Goal: Find specific page/section: Find specific page/section

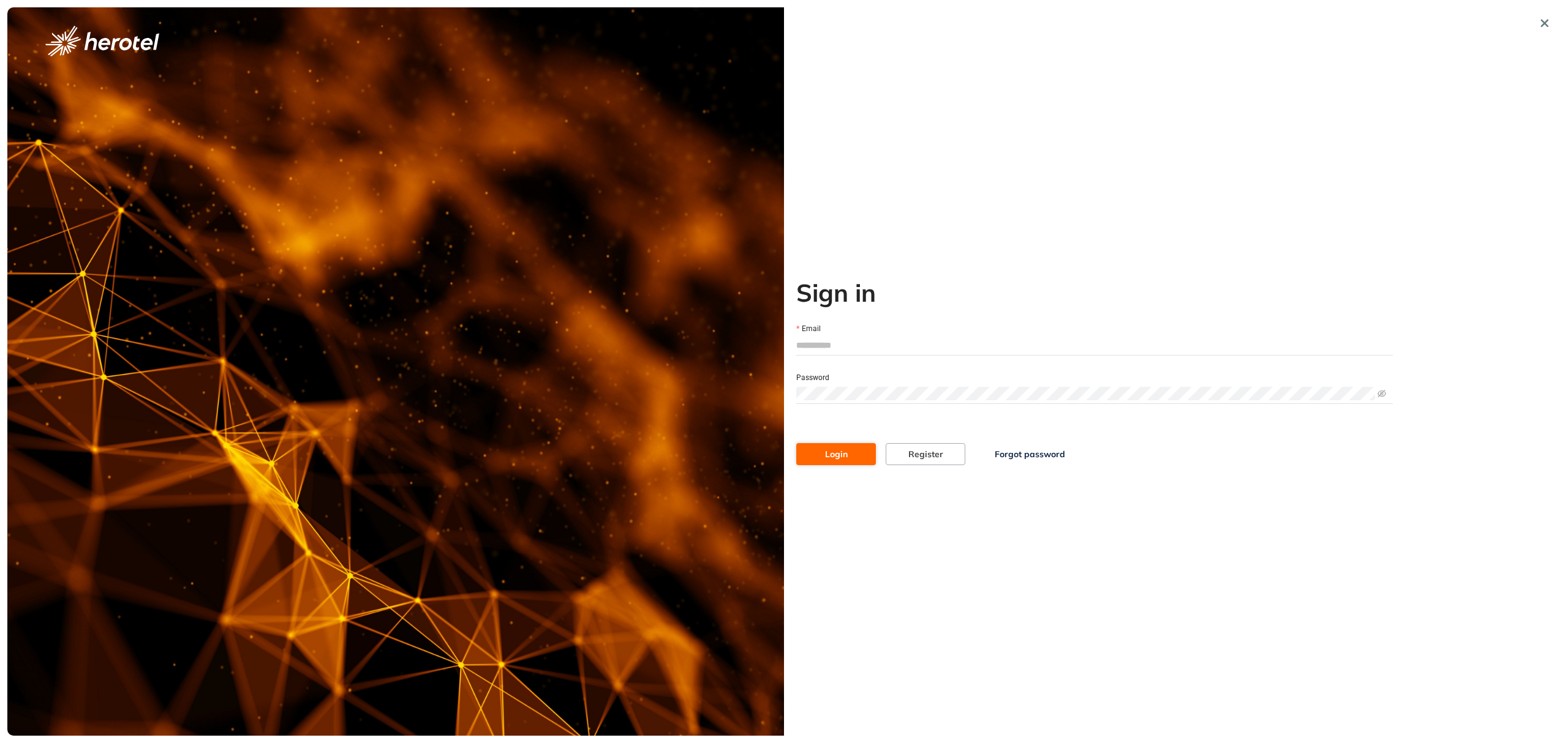
type input "**********"
click at [827, 463] on button "Login" at bounding box center [836, 454] width 80 height 22
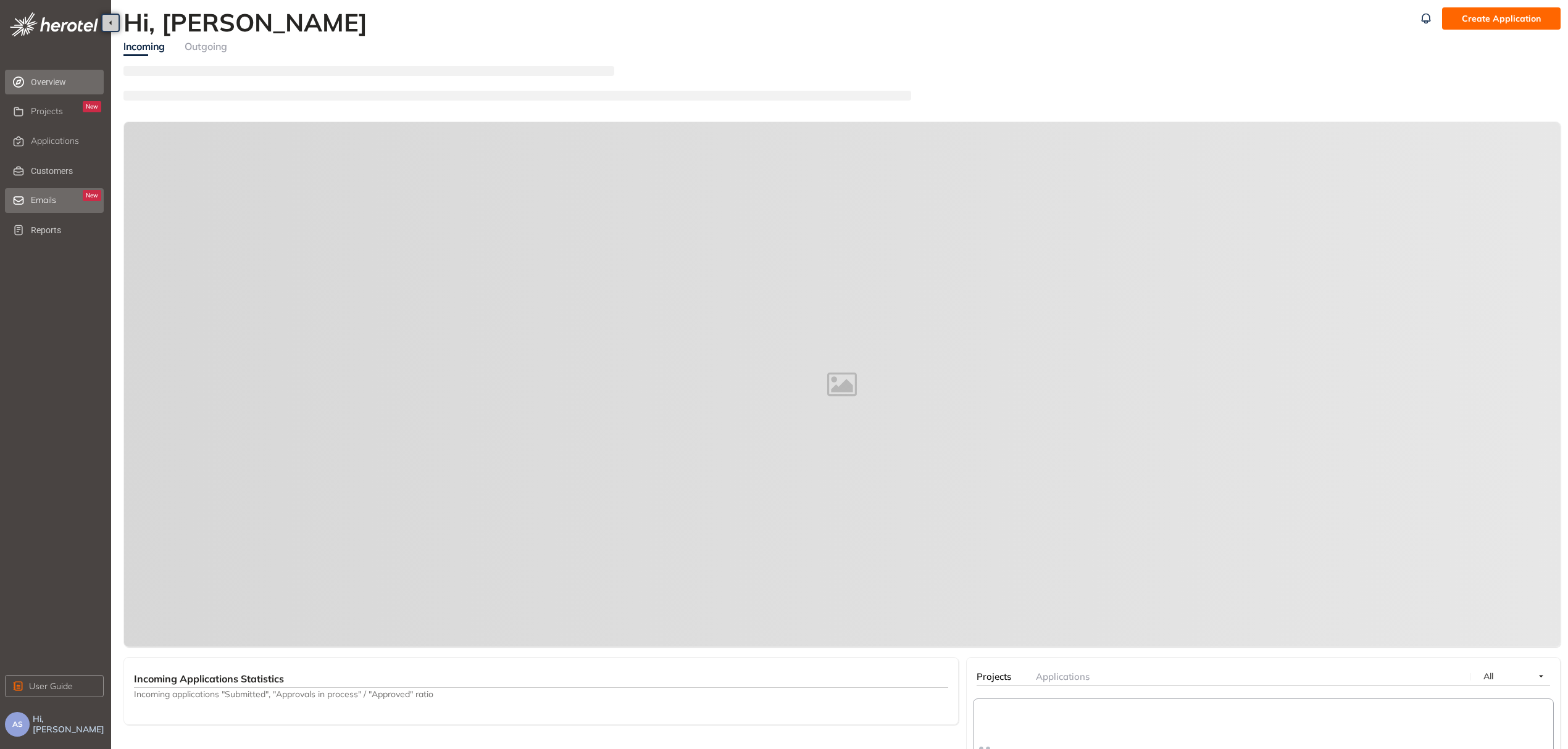
click at [35, 207] on div "Emails New" at bounding box center [66, 201] width 71 height 21
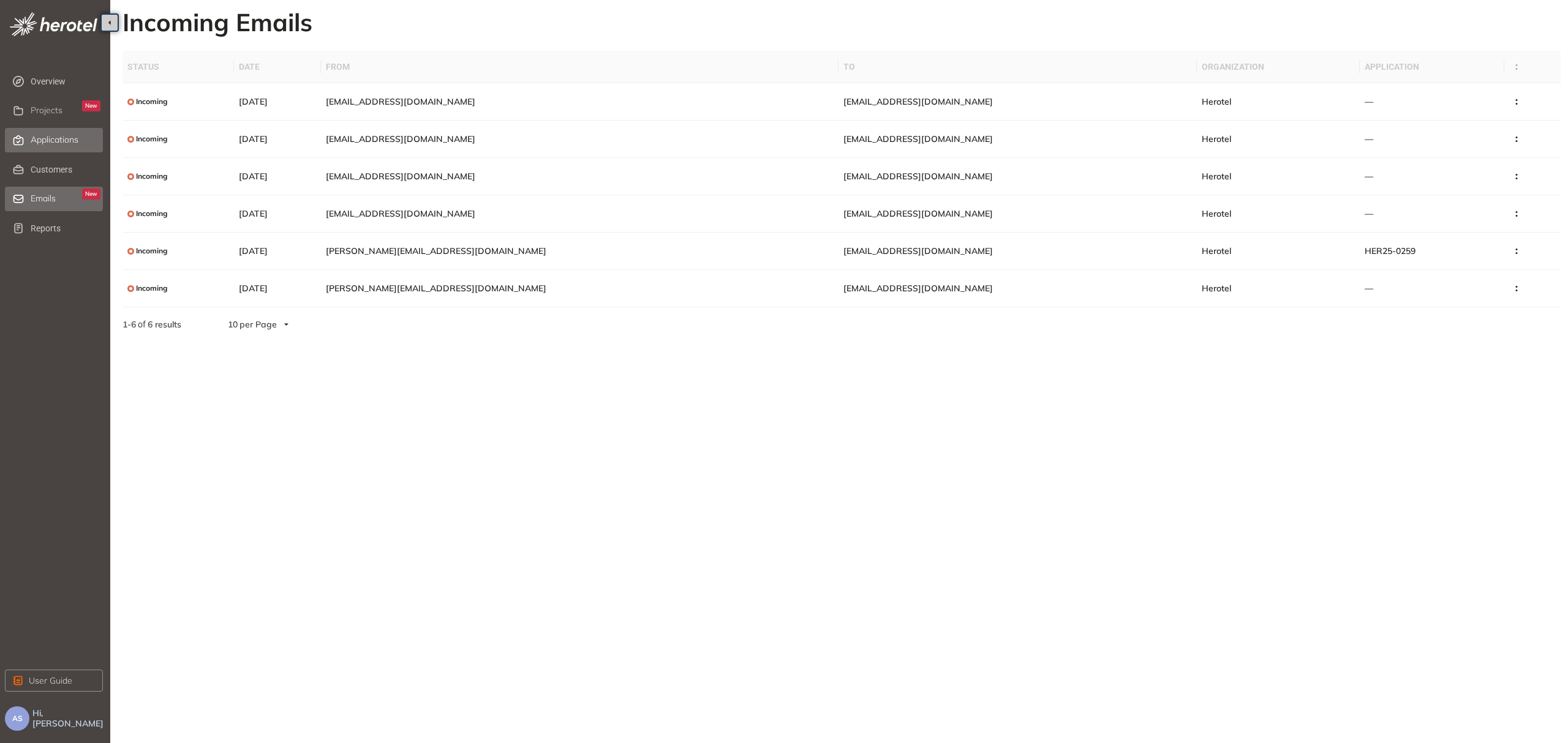
click at [73, 143] on span "Applications" at bounding box center [55, 140] width 48 height 11
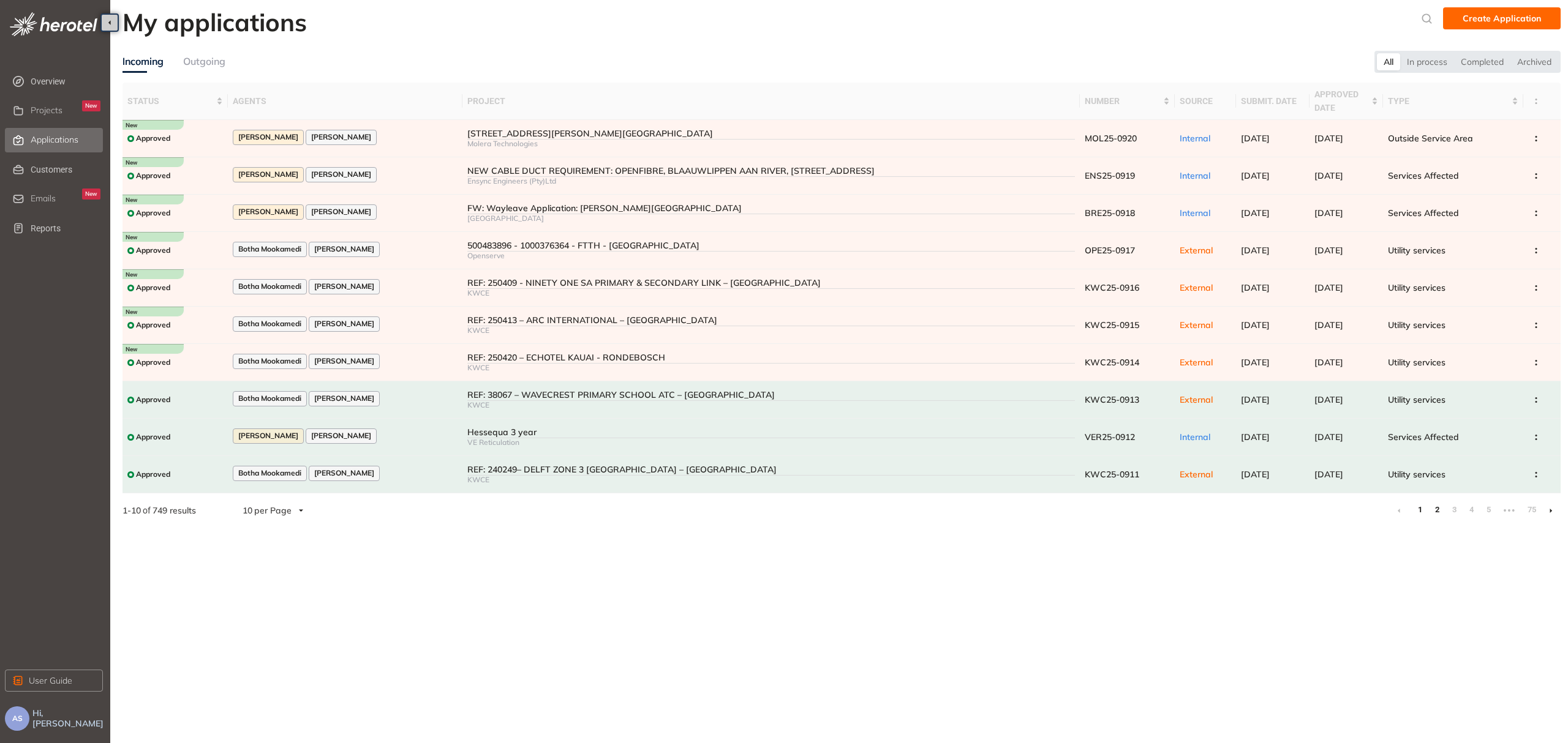
click at [1440, 515] on link "2" at bounding box center [1437, 510] width 12 height 19
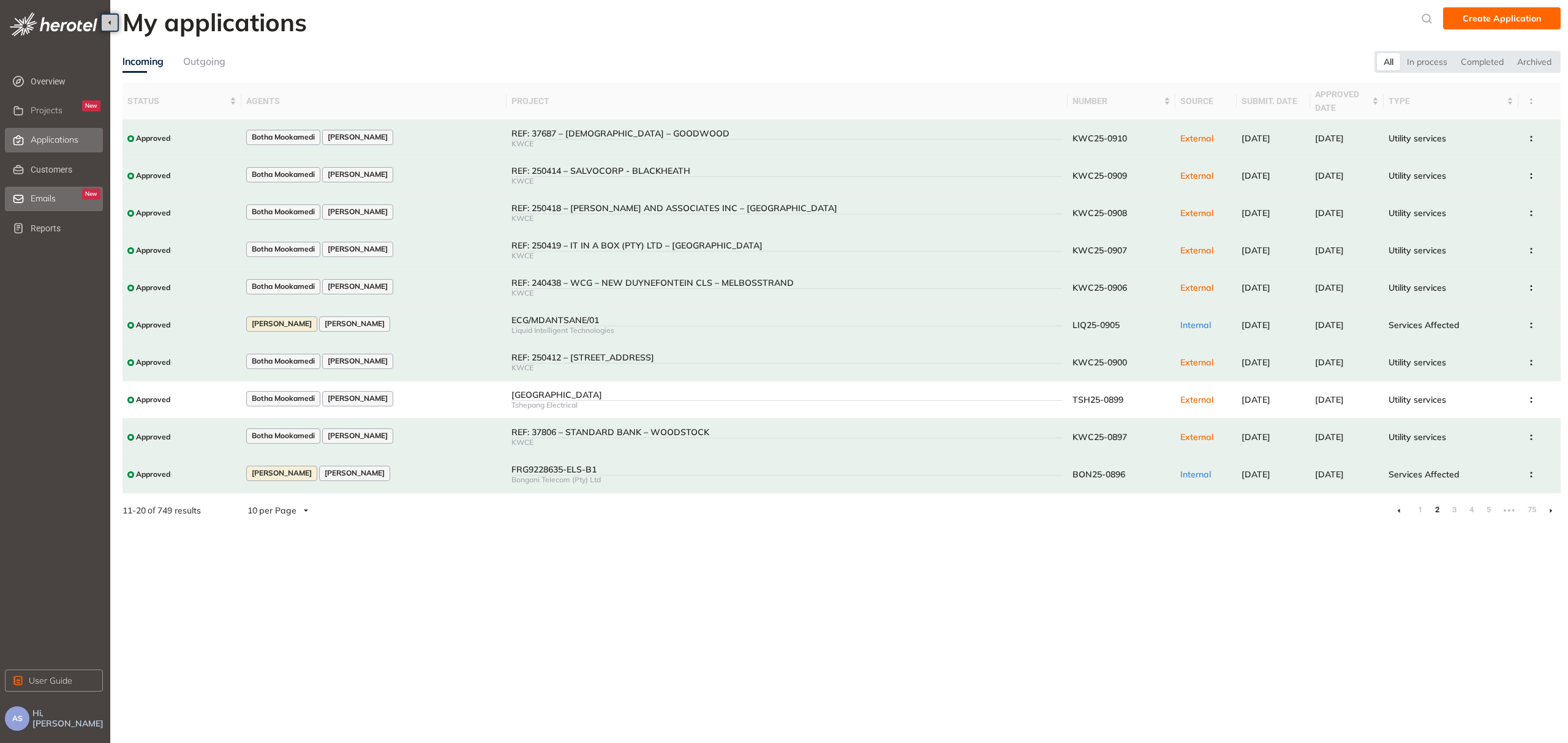
click at [60, 195] on div "Emails New" at bounding box center [66, 199] width 70 height 21
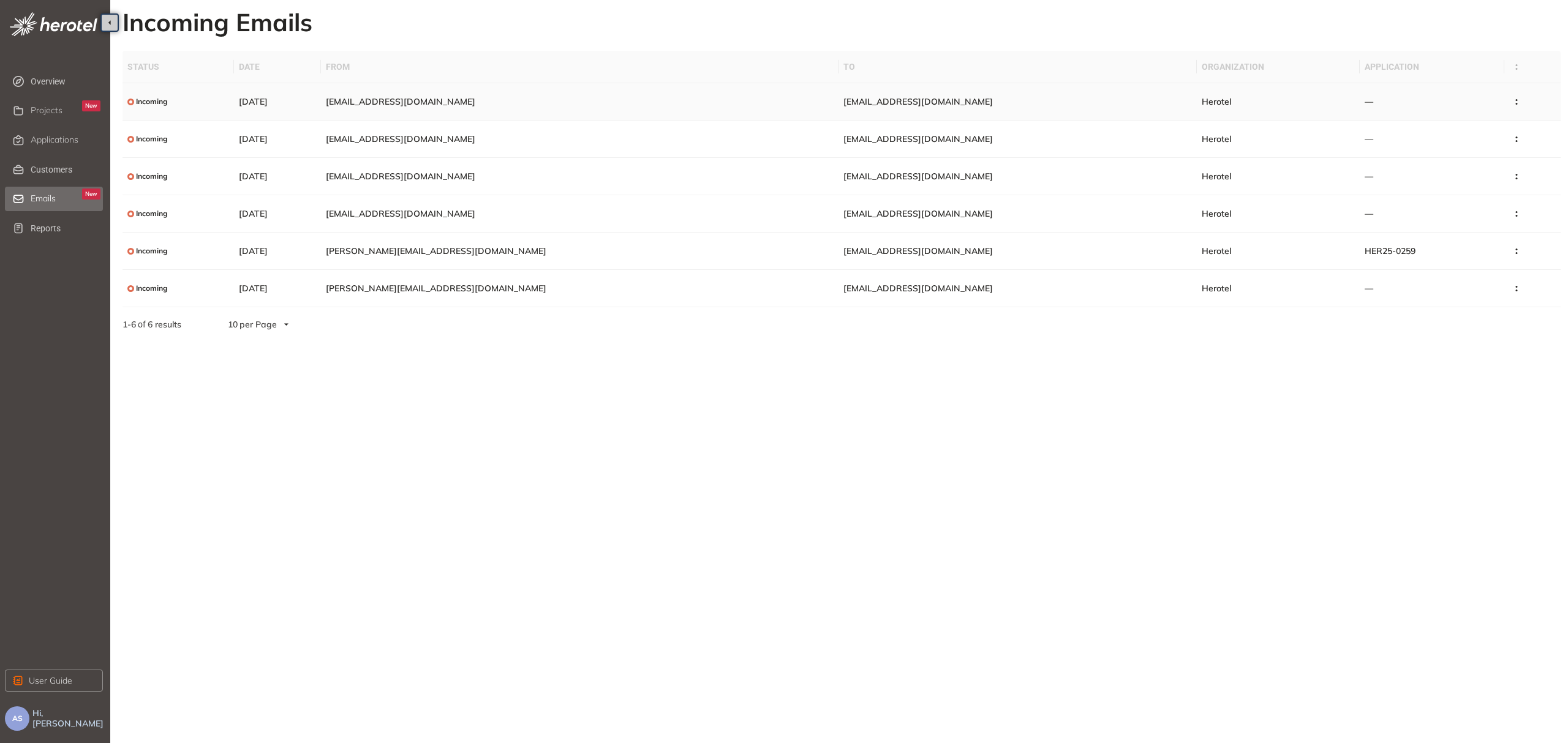
click at [588, 105] on td "[EMAIL_ADDRESS][DOMAIN_NAME]" at bounding box center [579, 102] width 518 height 37
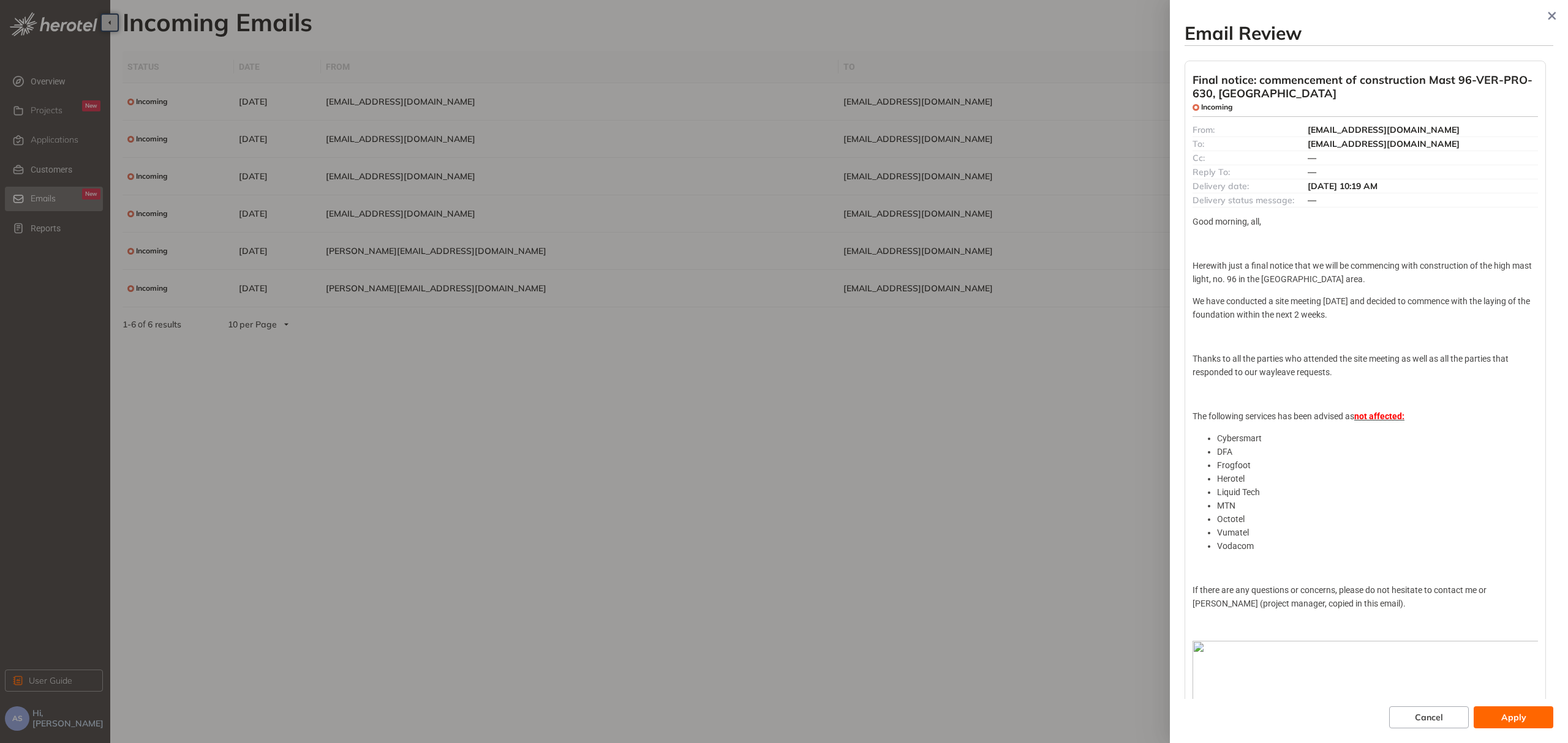
scroll to position [267, 0]
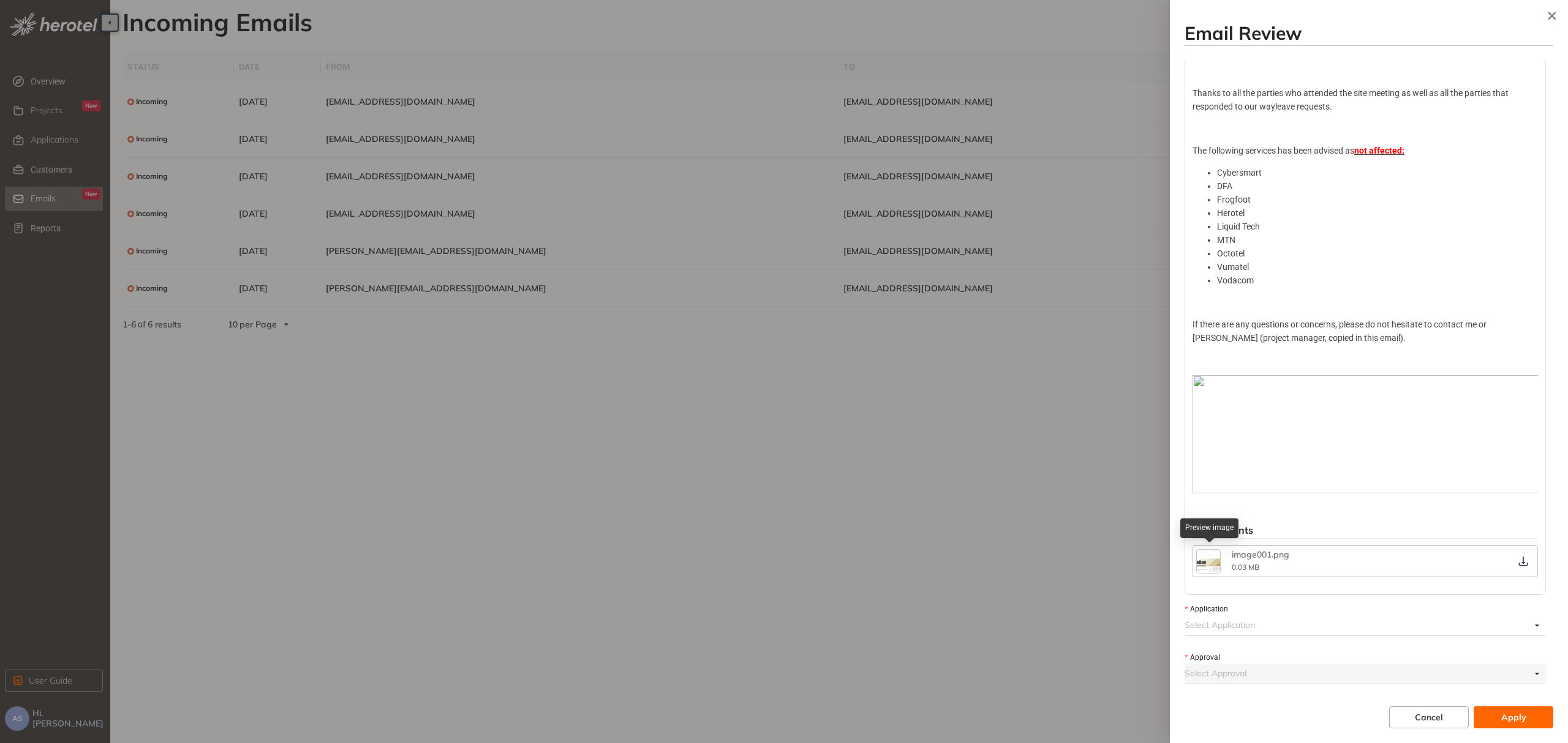
click at [1207, 563] on img "button" at bounding box center [1208, 561] width 23 height 23
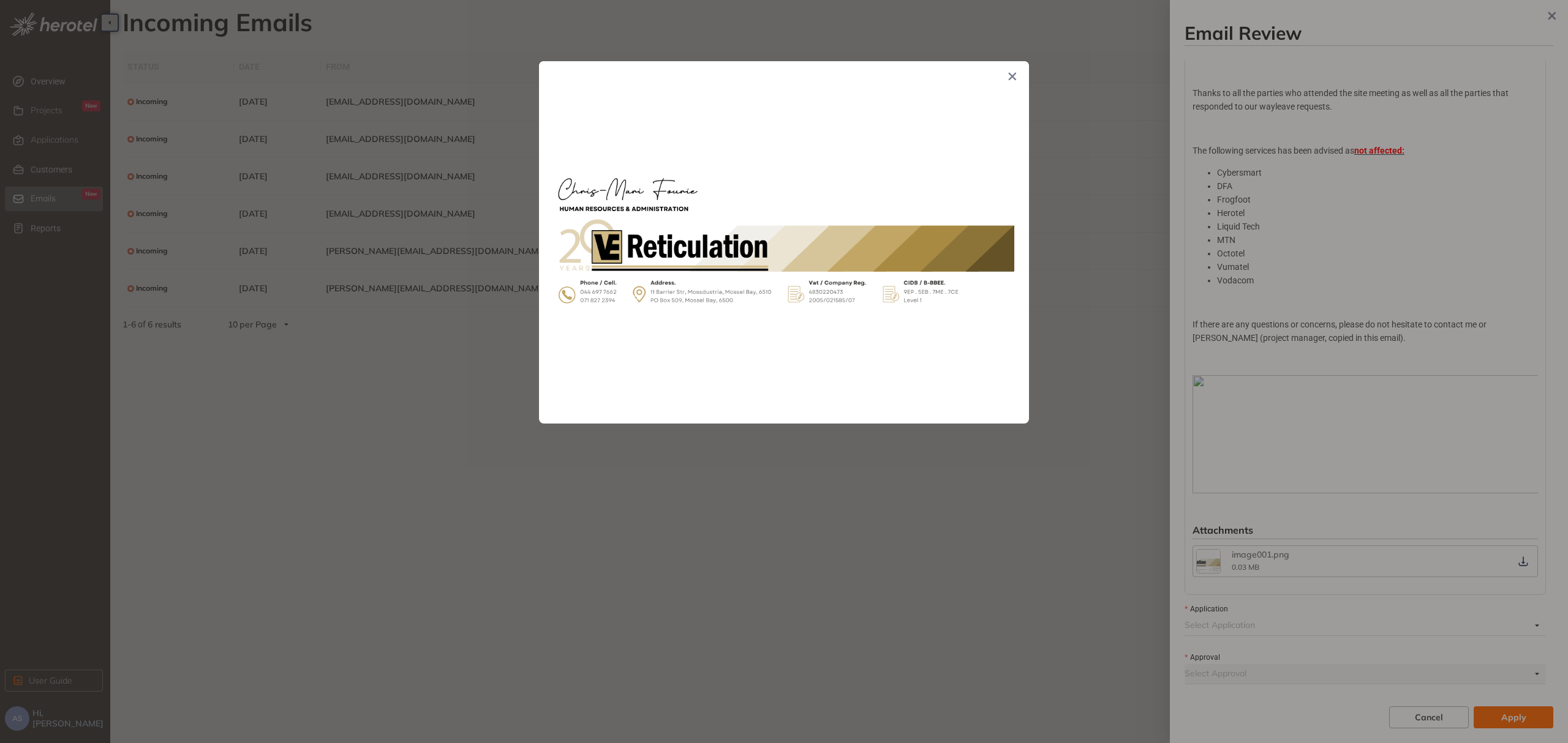
click at [1207, 563] on div at bounding box center [784, 371] width 1568 height 743
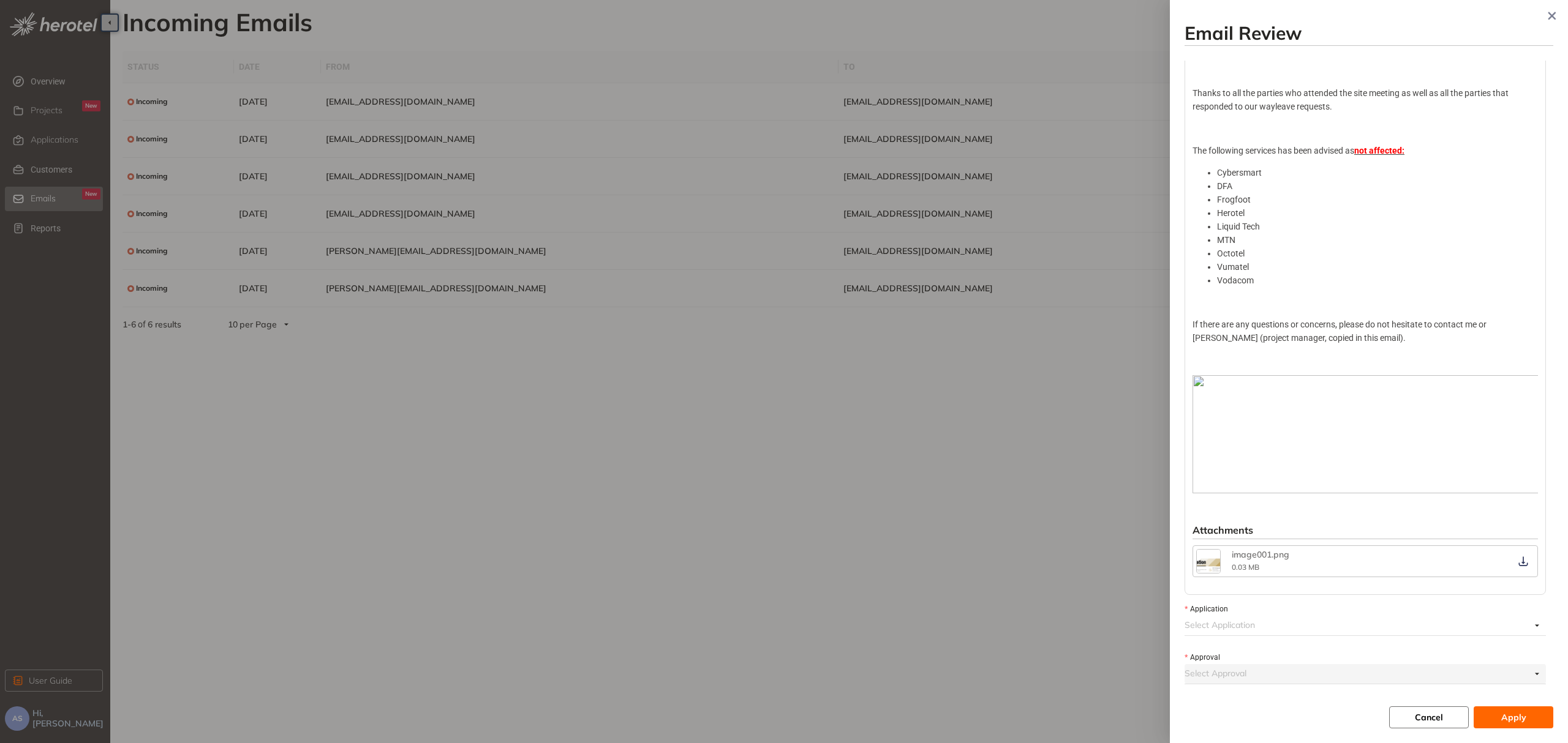
click at [1418, 724] on span "Cancel" at bounding box center [1429, 717] width 28 height 13
click at [1554, 15] on icon "button" at bounding box center [1552, 16] width 8 height 8
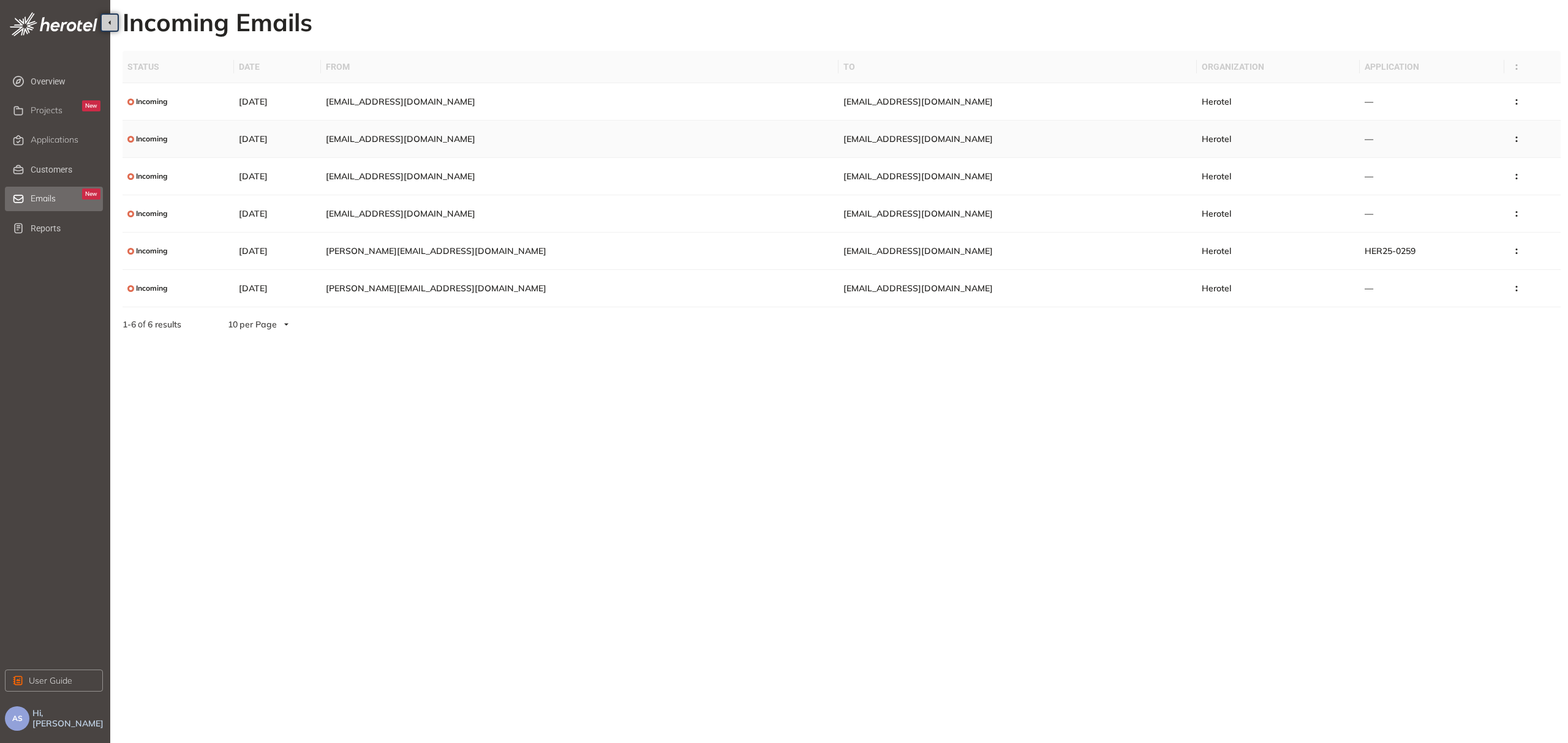
click at [158, 141] on span "Incoming" at bounding box center [151, 139] width 31 height 9
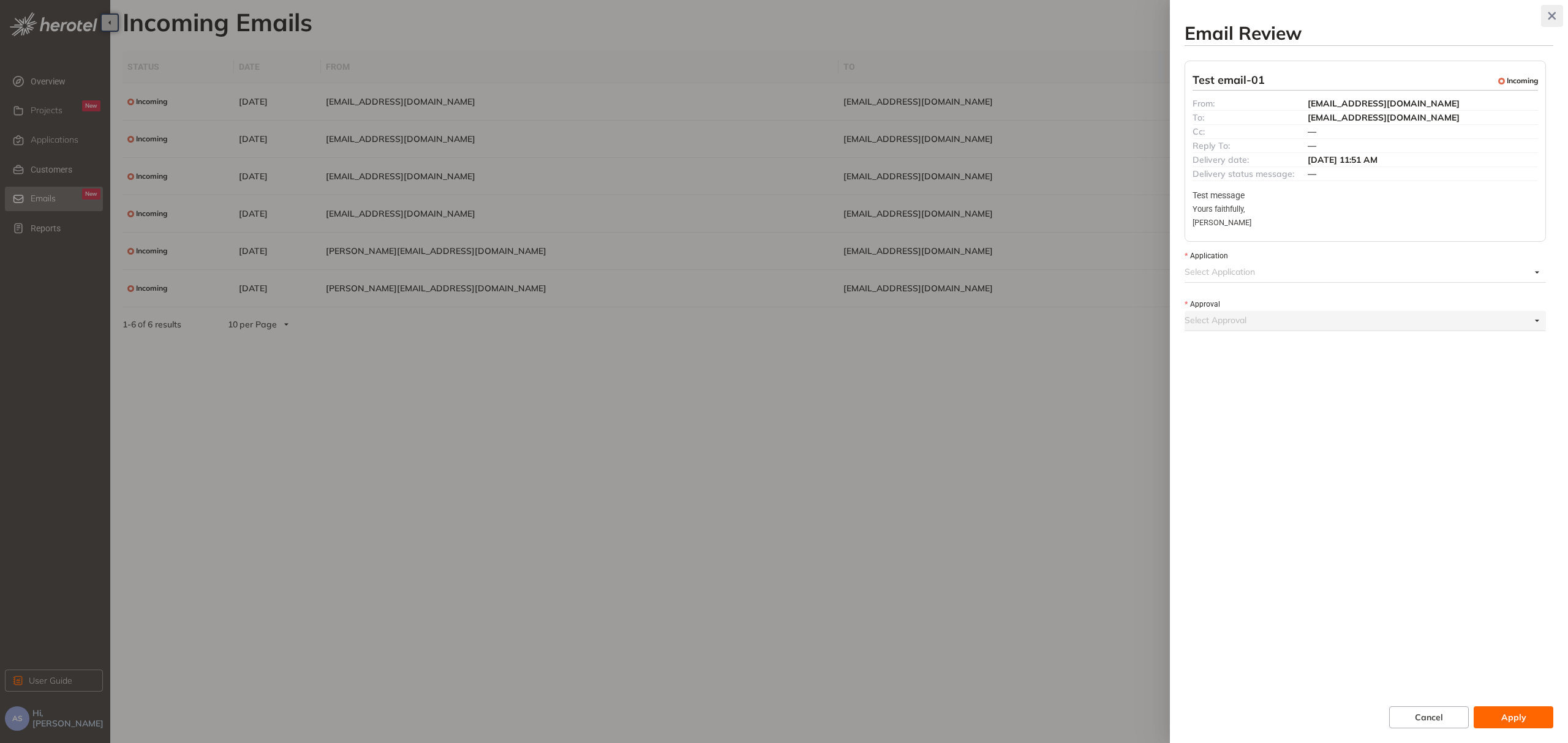
click at [1549, 18] on icon "button" at bounding box center [1552, 16] width 8 height 8
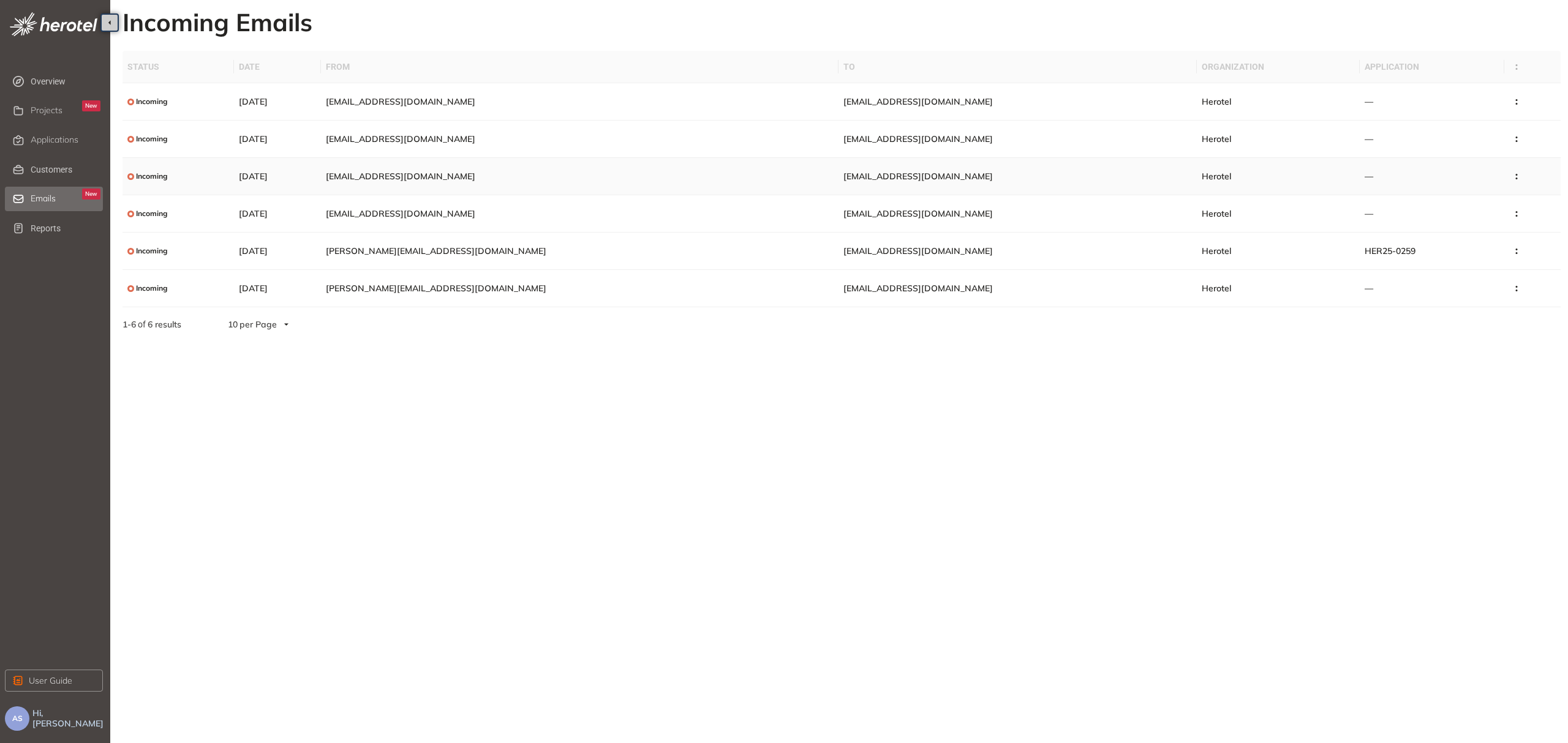
click at [162, 181] on span "Incoming" at bounding box center [151, 176] width 31 height 9
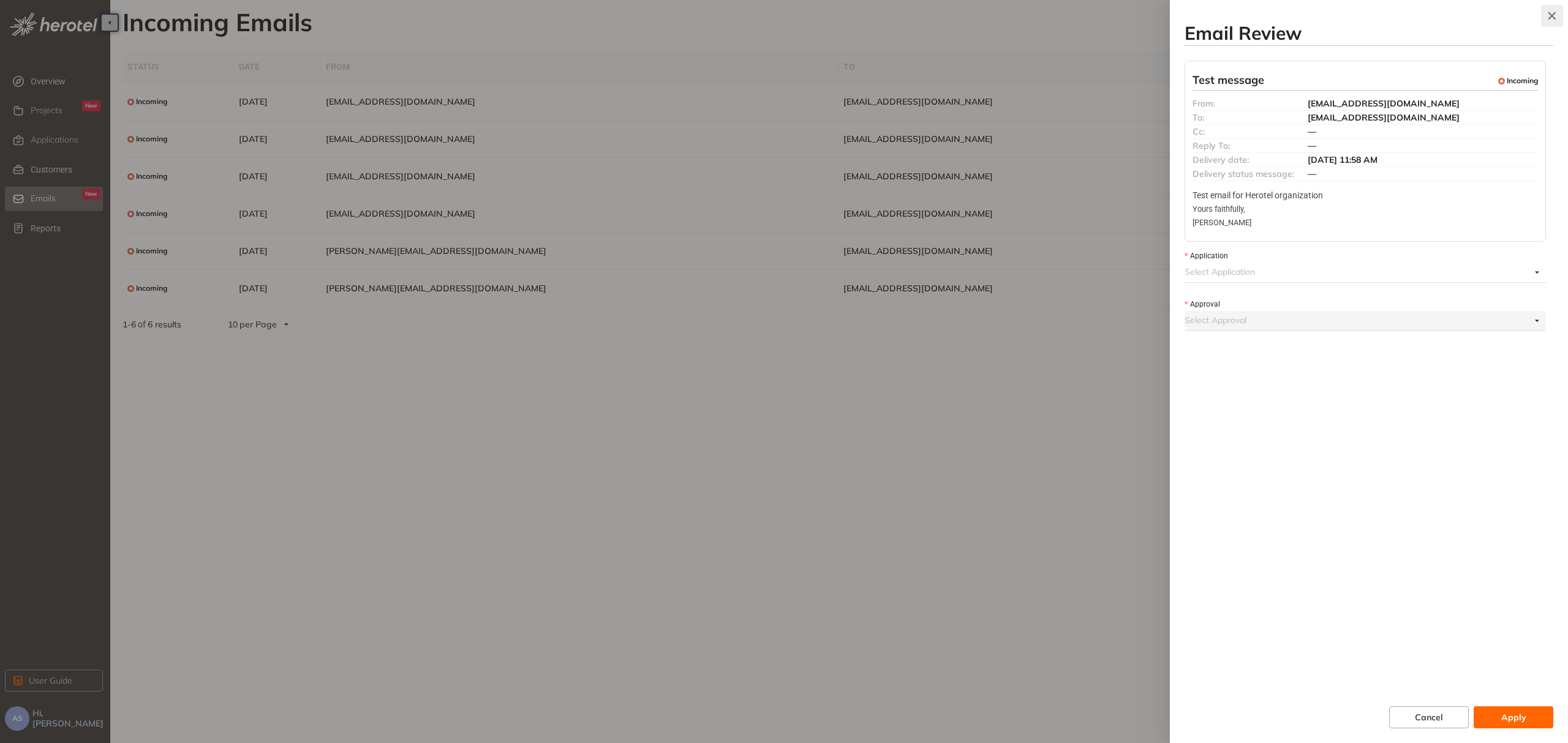
click at [1556, 15] on icon "button" at bounding box center [1552, 16] width 12 height 9
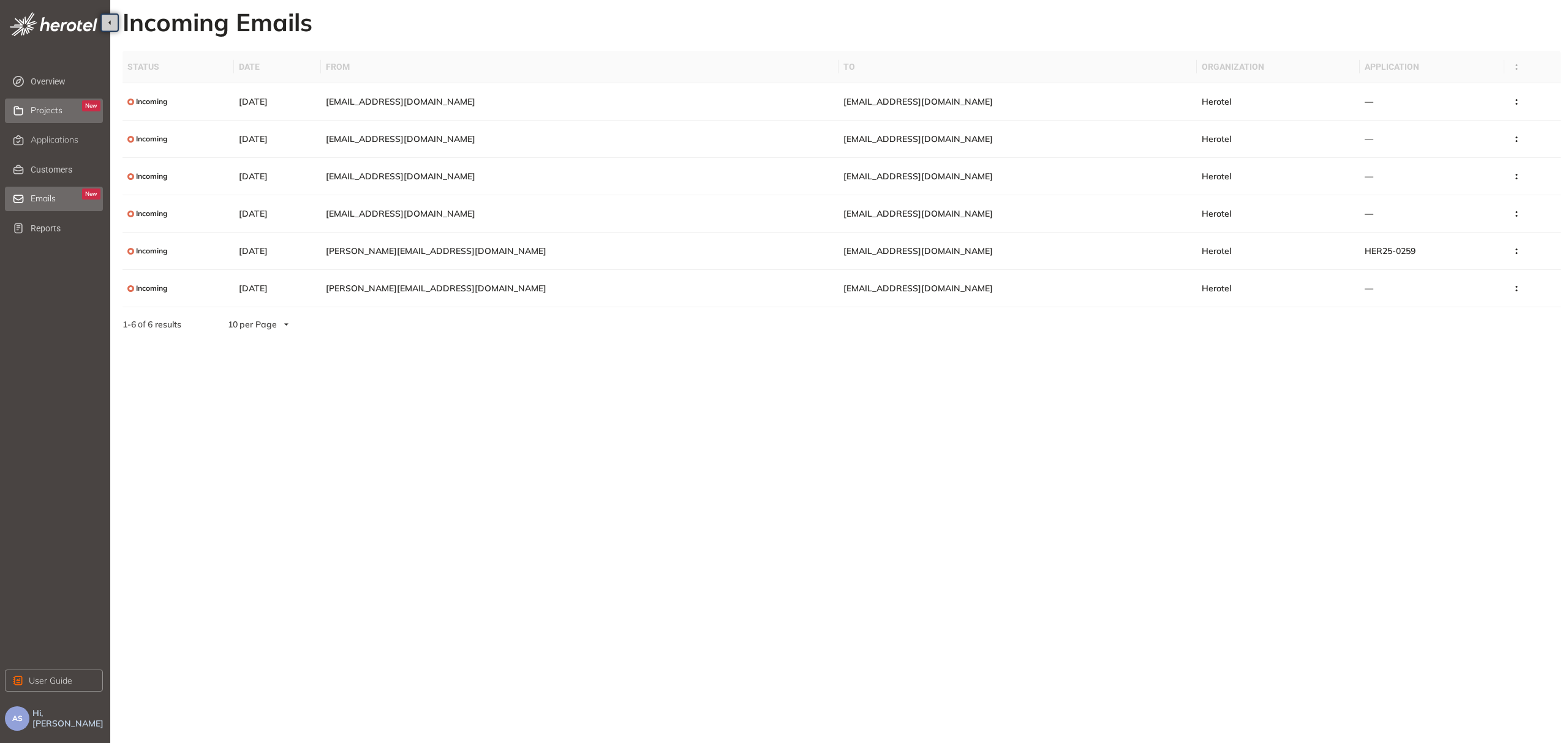
click at [42, 118] on div "Projects New" at bounding box center [66, 111] width 70 height 21
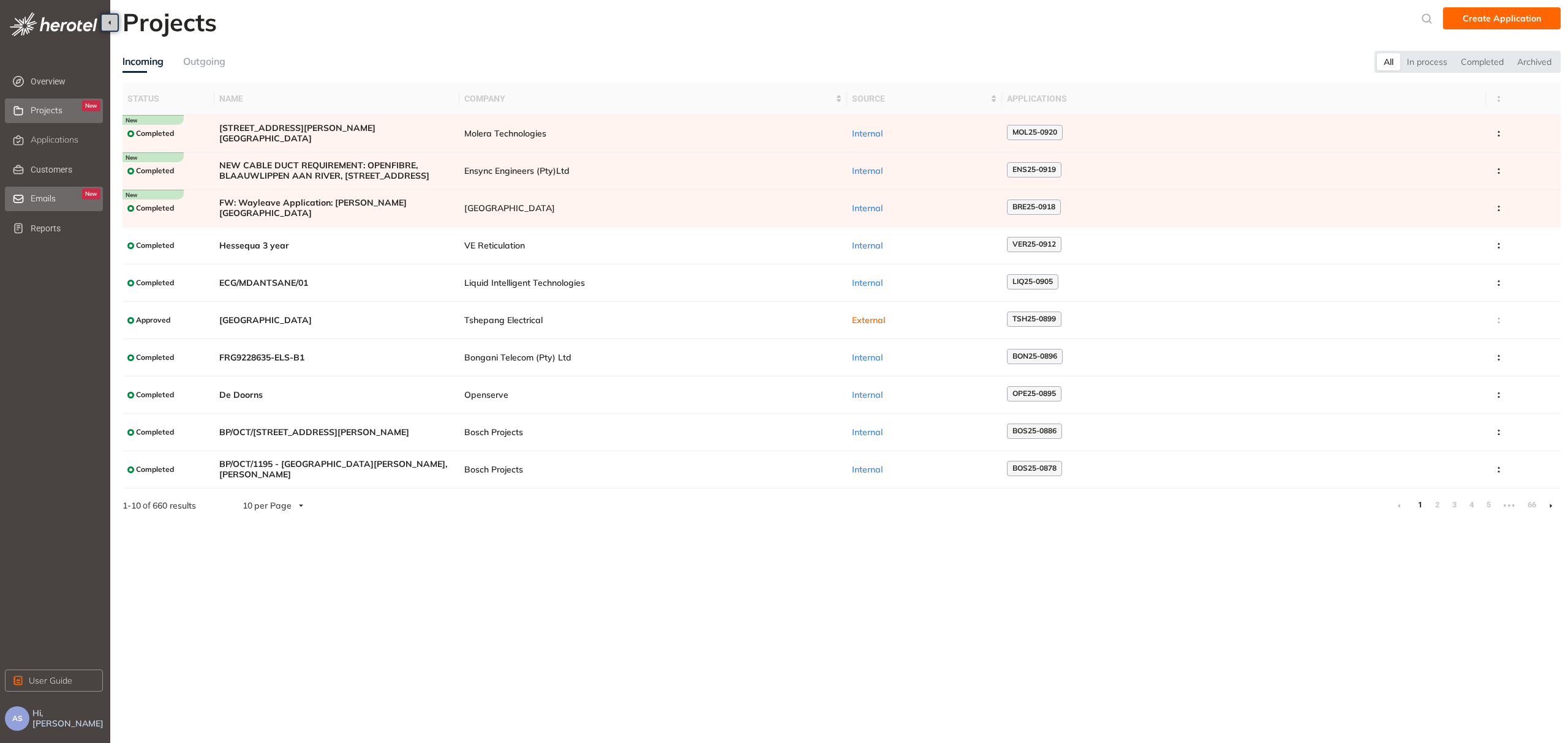
click at [51, 202] on span "Emails" at bounding box center [43, 199] width 25 height 11
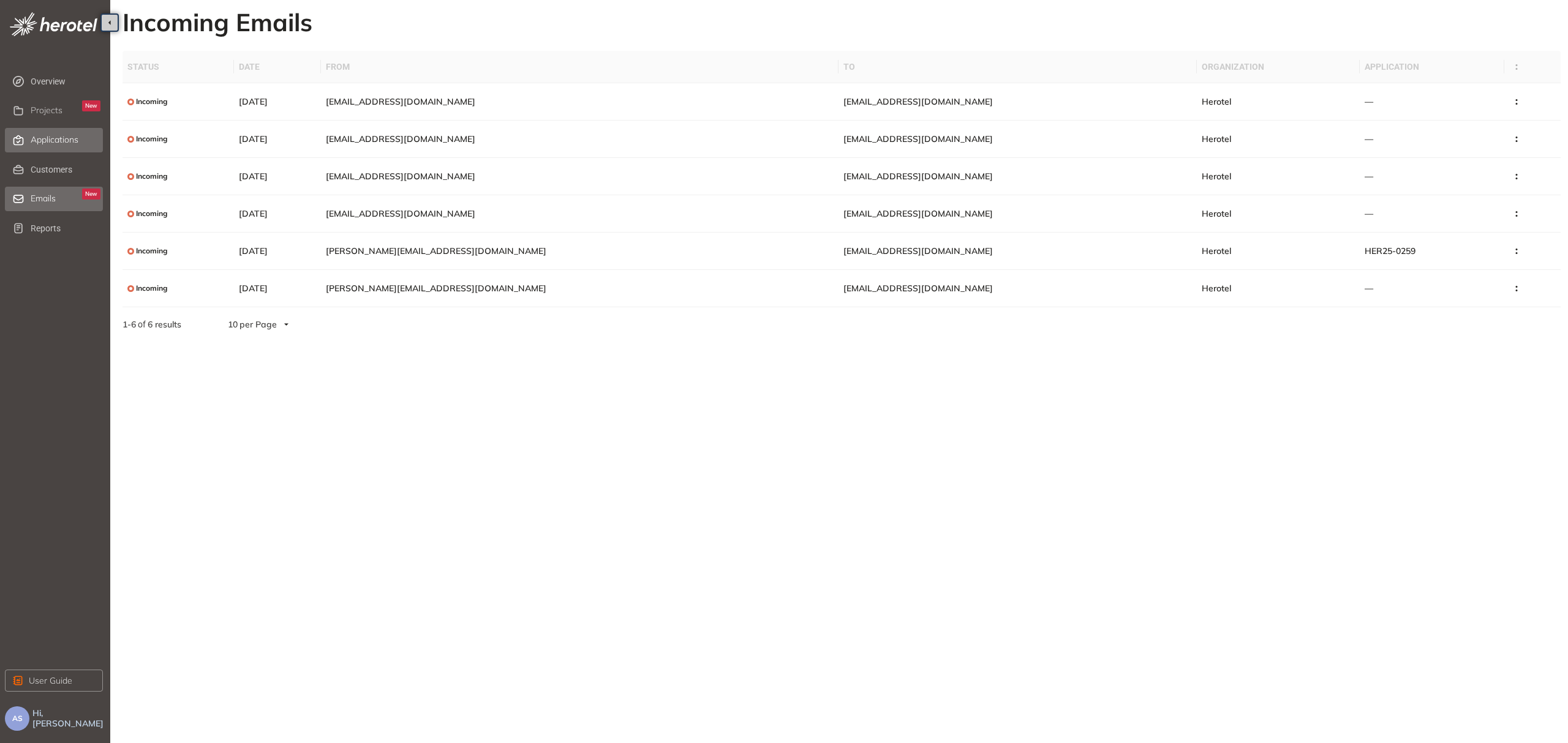
click at [50, 137] on span "Applications" at bounding box center [55, 140] width 48 height 11
